Goal: Check status

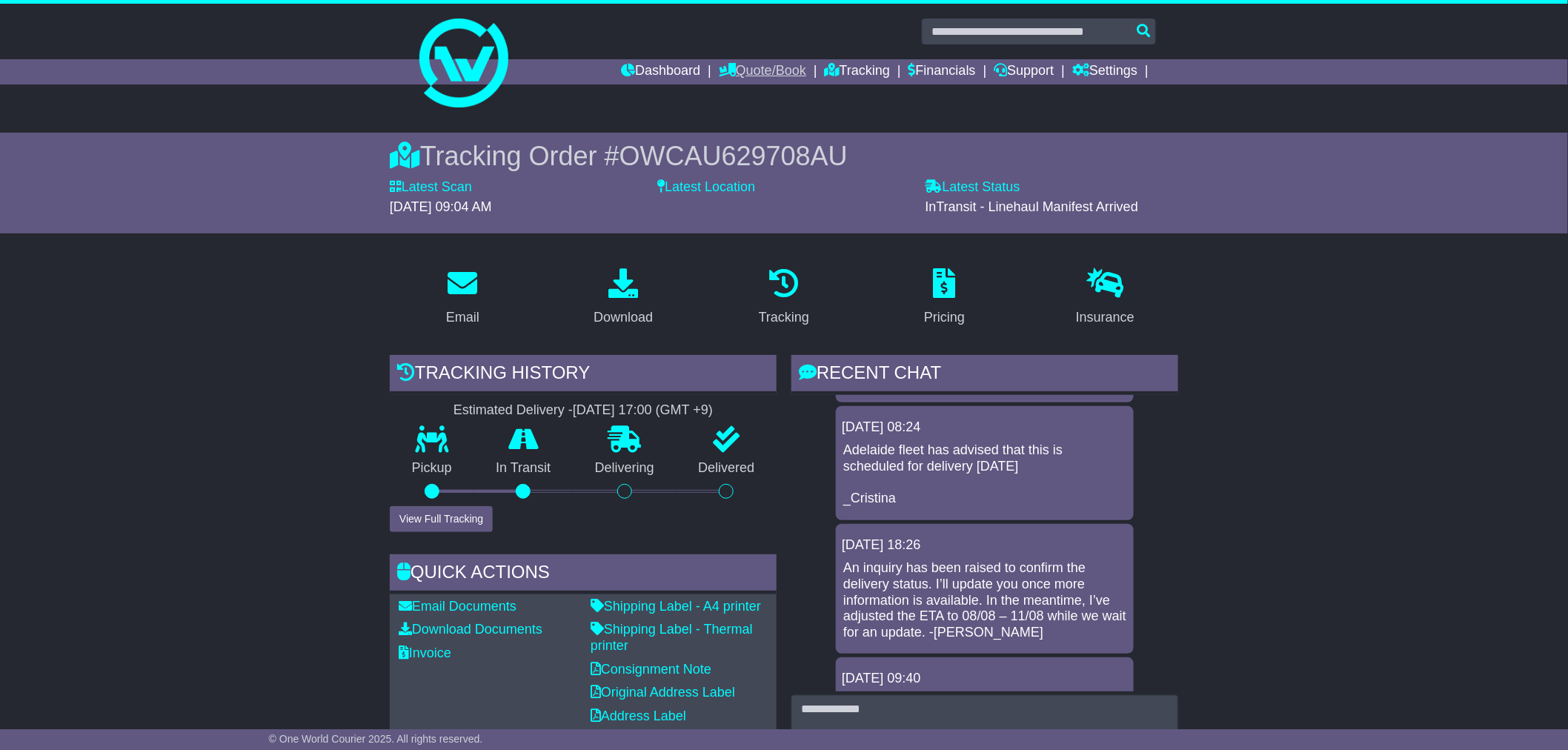
click at [735, 73] on link "Quote/Book" at bounding box center [763, 72] width 87 height 26
click at [656, 76] on link "Dashboard" at bounding box center [660, 72] width 80 height 26
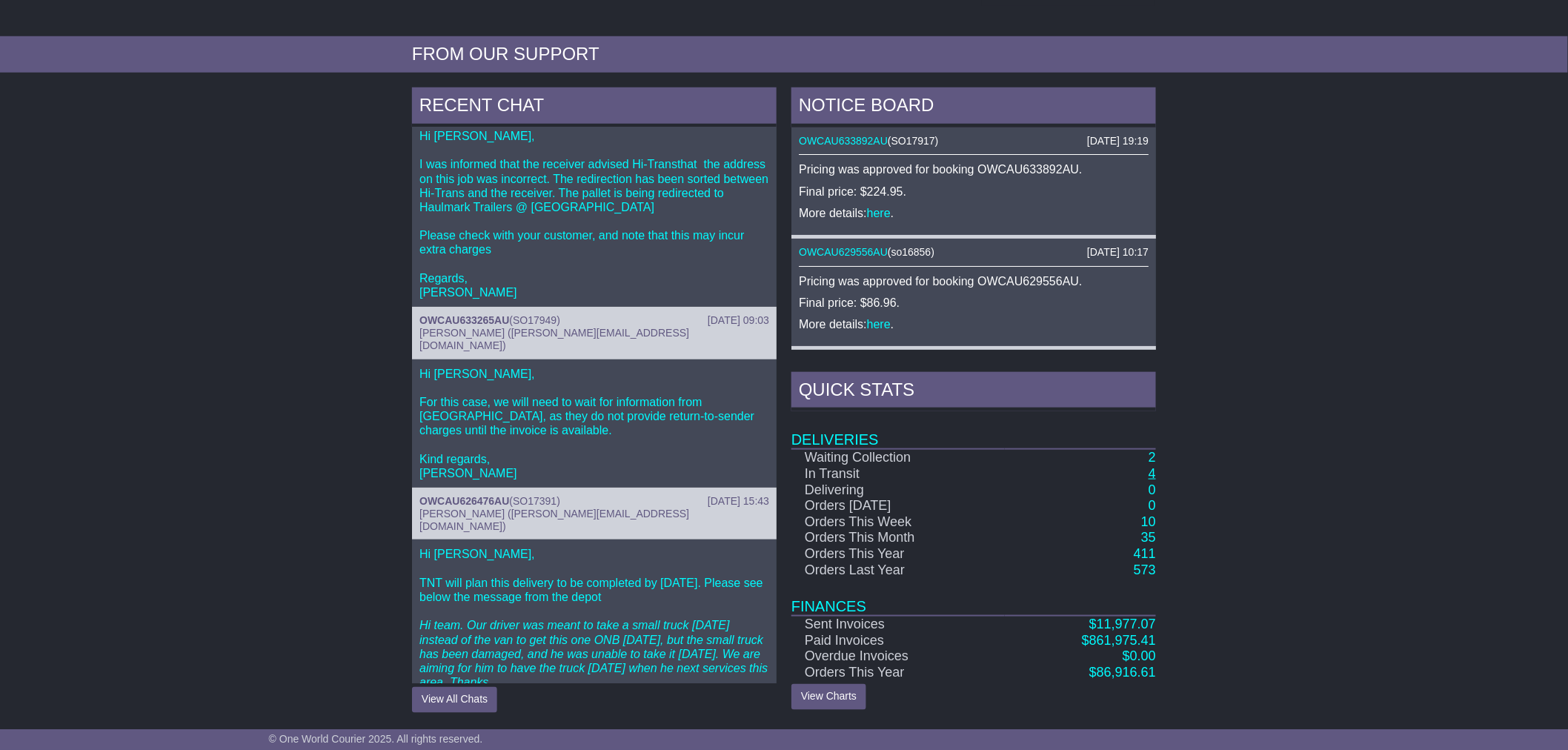
scroll to position [59, 0]
click at [1150, 472] on link "4" at bounding box center [1153, 473] width 8 height 15
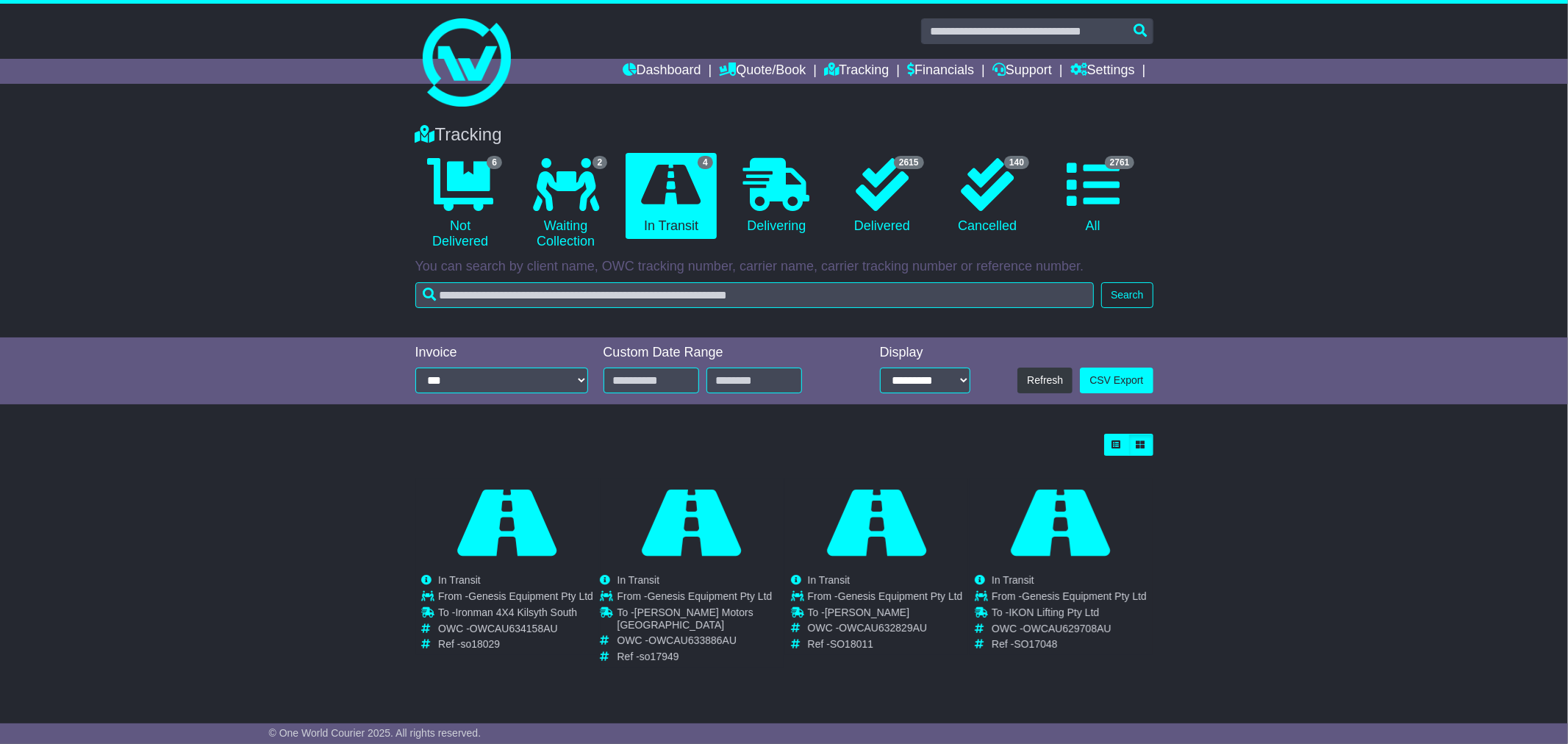
click at [291, 507] on div "Loading... No bookings found Carrier OWC / Carrier # Pickup Delivery Status OWS…" at bounding box center [784, 561] width 1568 height 271
